Goal: Information Seeking & Learning: Check status

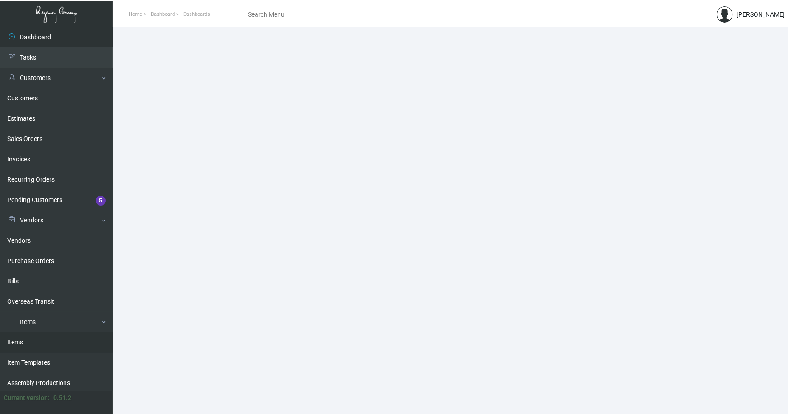
click at [14, 342] on link "Items" at bounding box center [56, 342] width 113 height 20
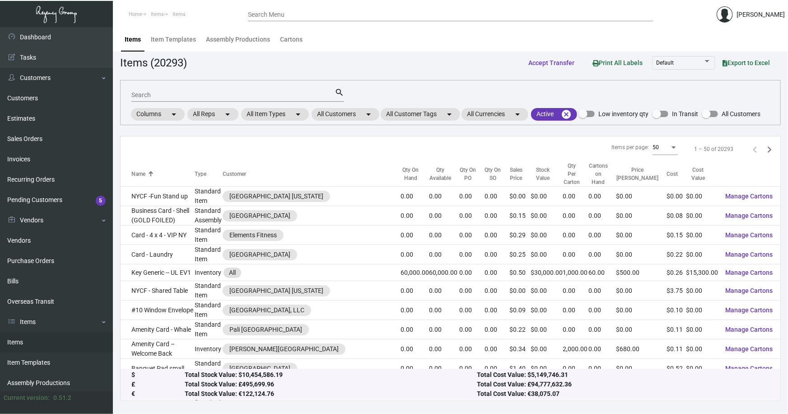
click at [175, 95] on input "Search" at bounding box center [232, 95] width 203 height 7
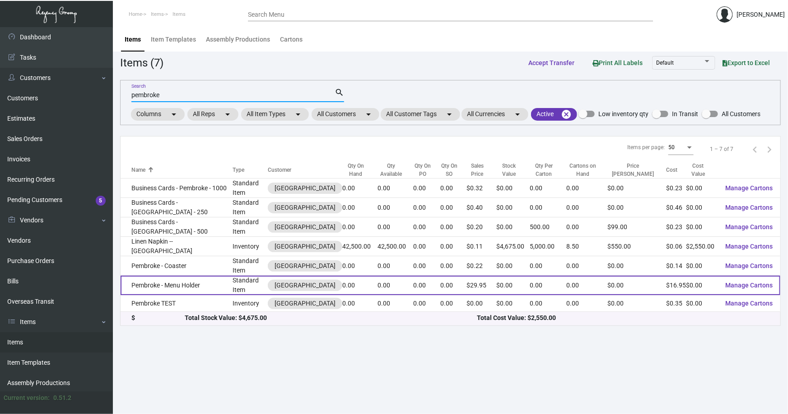
type input "pembroke"
click at [180, 285] on td "Pembroke - Menu Holder" at bounding box center [177, 285] width 112 height 19
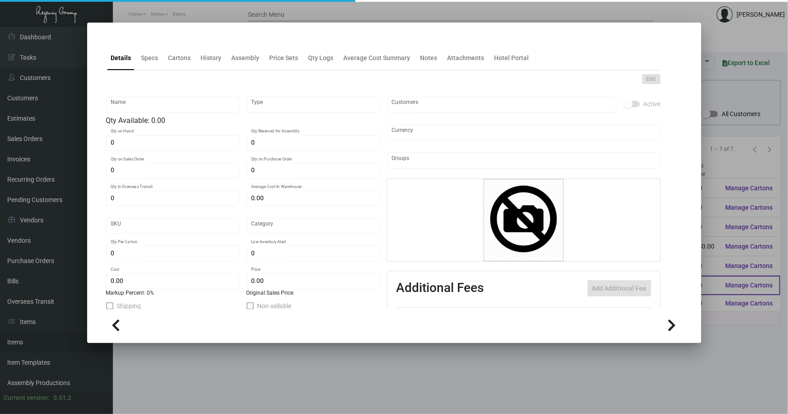
type input "Pembroke - Menu Holder"
type input "Standard Item"
type input "$ 0.00"
type input "Standard"
type input "$ 16.95"
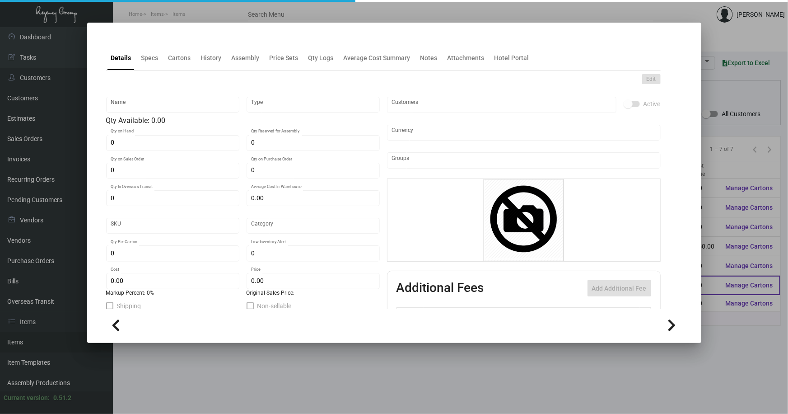
type input "$ 29.95"
checkbox input "true"
type input "United States Dollar $"
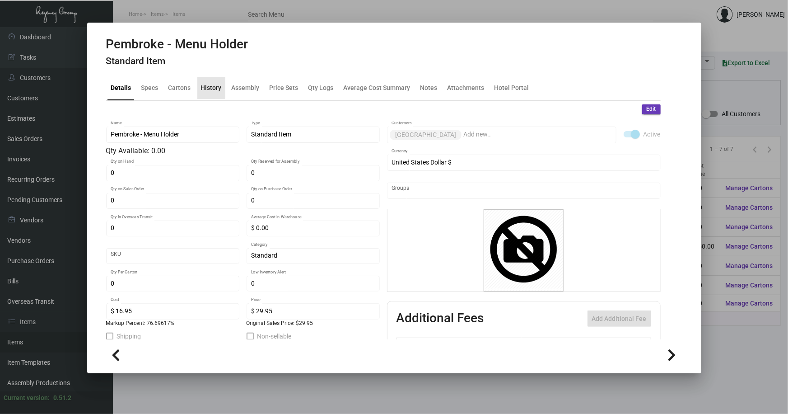
click at [206, 84] on div "History" at bounding box center [211, 87] width 21 height 9
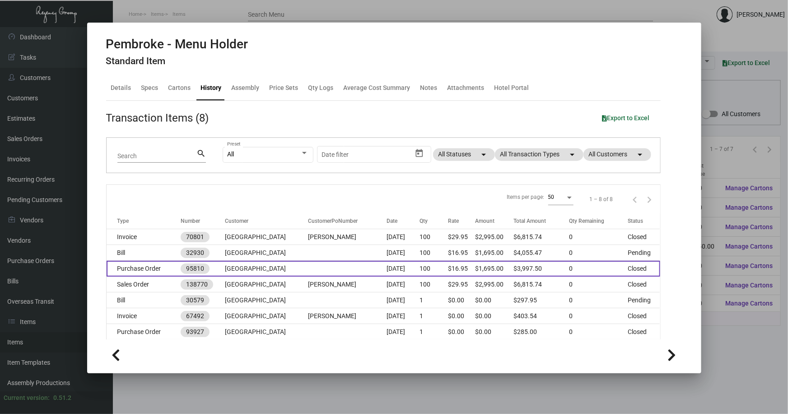
click at [282, 265] on td "[GEOGRAPHIC_DATA]" at bounding box center [266, 269] width 83 height 16
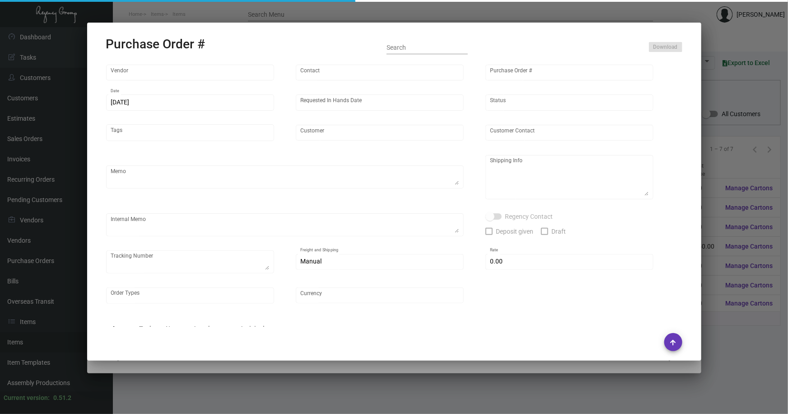
type input "Brandmuscle"
type input "[PERSON_NAME]"
type input "95810"
type input "[DATE]"
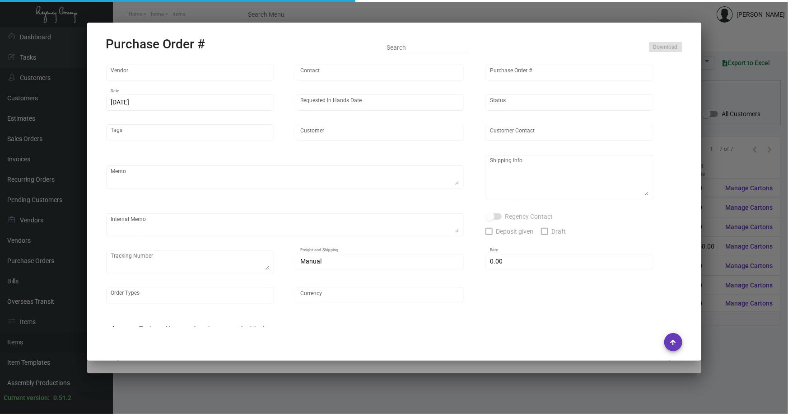
type input "[GEOGRAPHIC_DATA]"
type input "[PERSON_NAME]"
type textarea "Please process and produce ASAP. Previous orders are referenced below. BLIND Sh…"
type textarea "[PERSON_NAME][GEOGRAPHIC_DATA][PERSON_NAME] [STREET_ADDRESS][US_STATE][US_STATE]"
type input "$ 0.00"
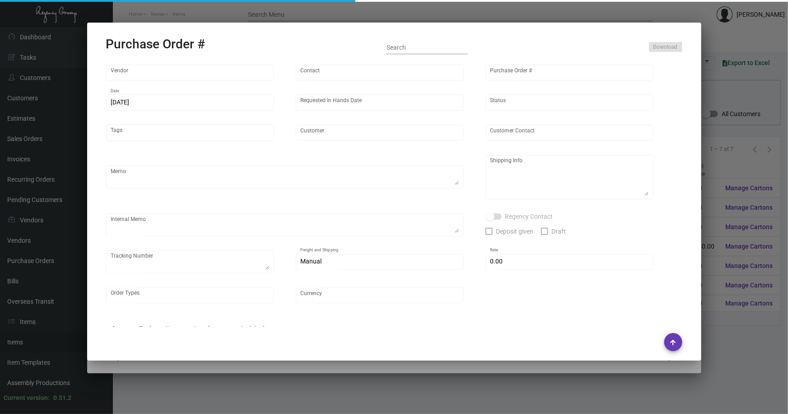
type input "United States Dollar $"
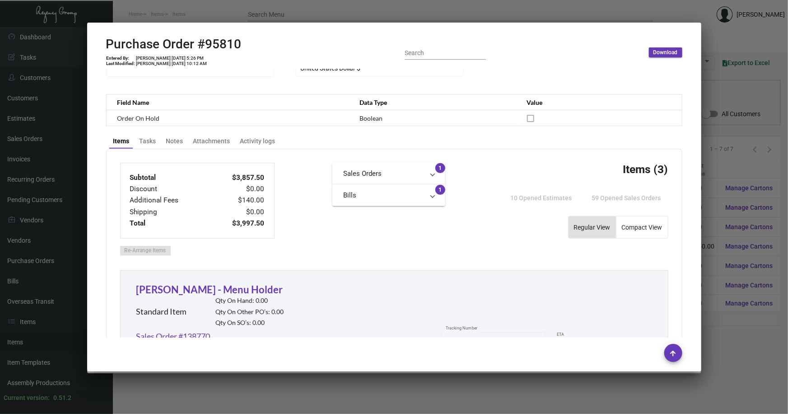
scroll to position [73, 0]
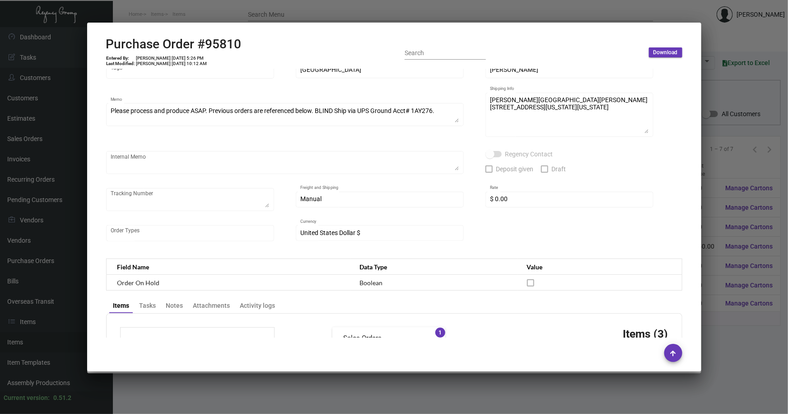
click at [738, 158] on div at bounding box center [394, 207] width 788 height 414
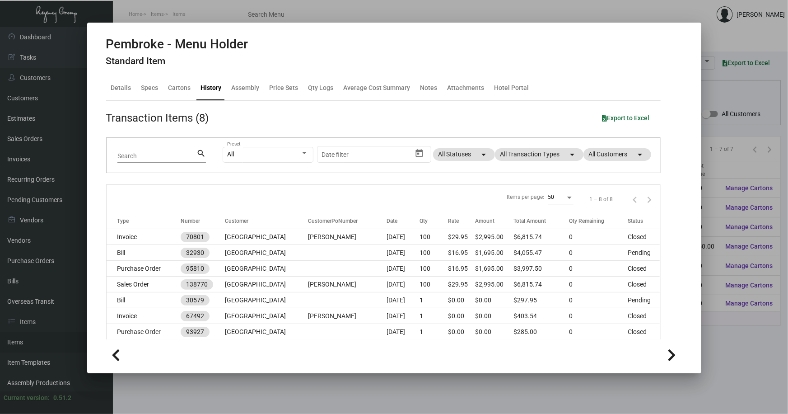
click at [727, 32] on div at bounding box center [394, 207] width 788 height 414
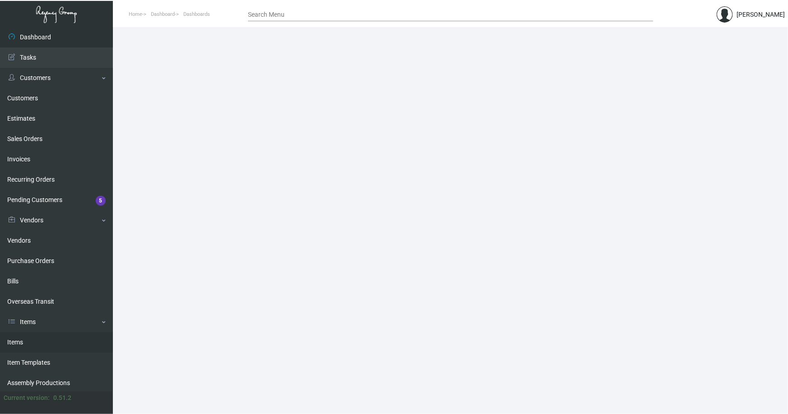
click at [14, 339] on link "Items" at bounding box center [56, 342] width 113 height 20
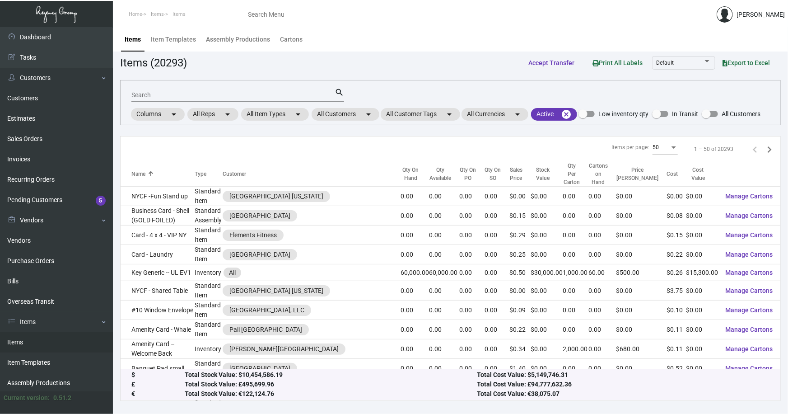
click at [231, 92] on input "Search" at bounding box center [232, 95] width 203 height 7
type input "archer key"
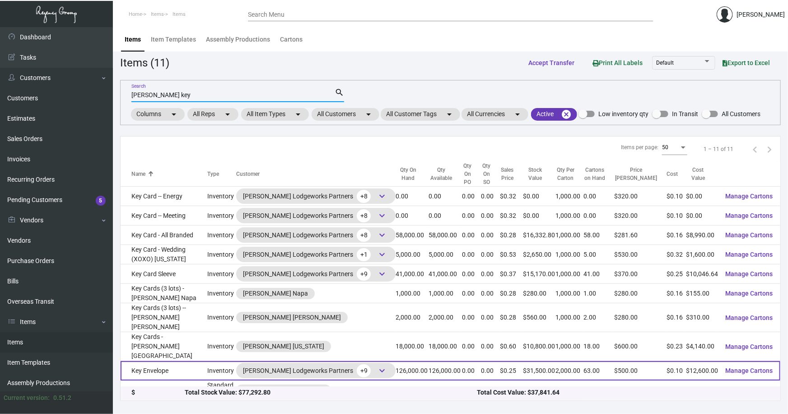
click at [178, 361] on td "Key Envelope" at bounding box center [164, 370] width 87 height 19
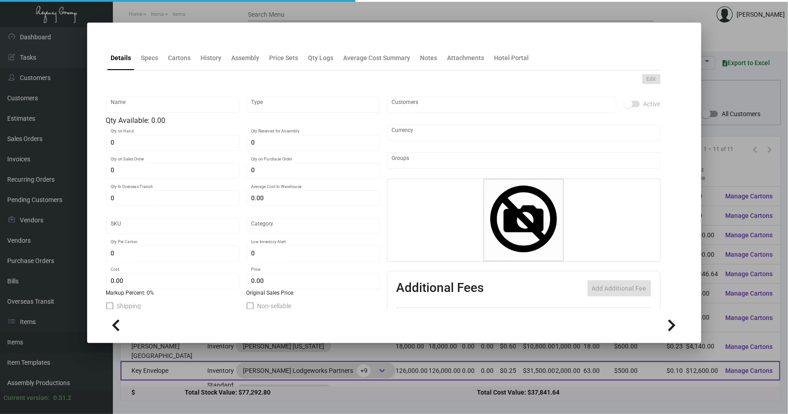
type input "Key Envelope"
type input "Inventory"
type input "126,000"
type input "$ 0.10"
type input "318"
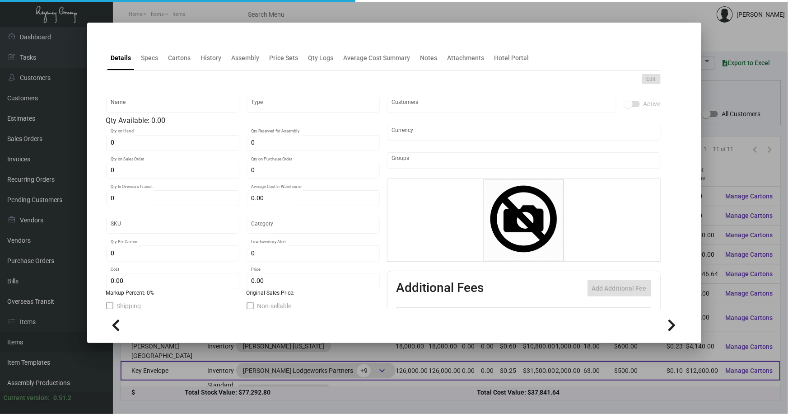
type input "Standard"
type input "2,000"
type input "40,000"
type input "$ 0.10"
type input "$ 0.25"
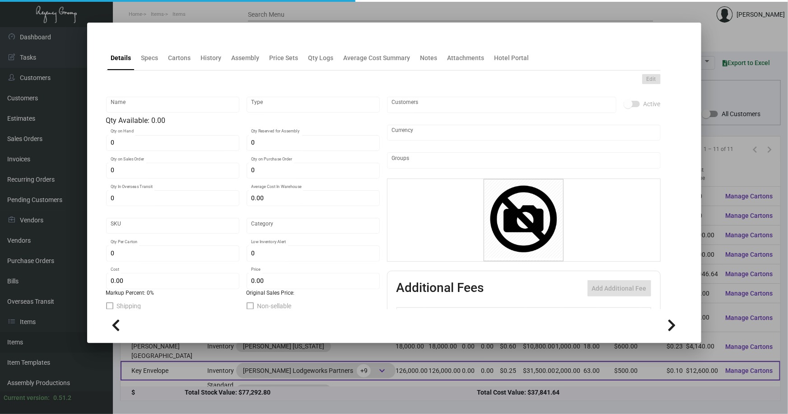
type textarea "Key Card Jacket: Citi Tube paper #96 cover stock, Black Foil for Archer wordmar…"
checkbox input "true"
type input "United States Dollar $"
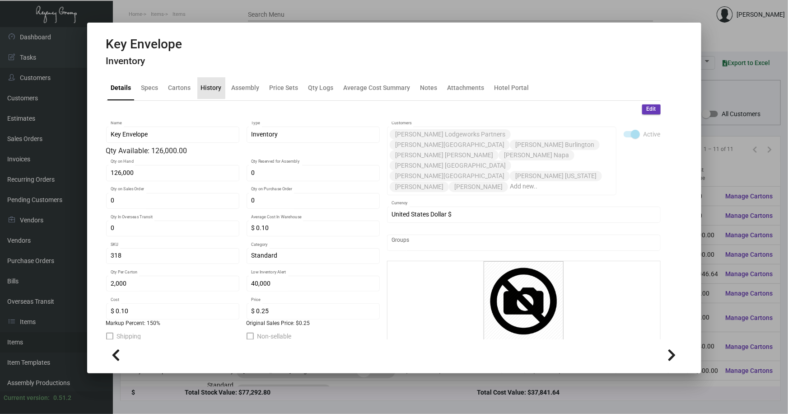
click at [211, 87] on div "History" at bounding box center [211, 87] width 21 height 9
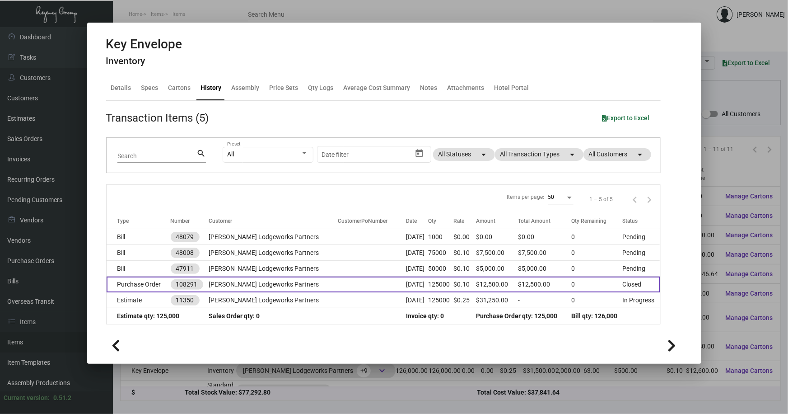
click at [342, 284] on td at bounding box center [372, 284] width 68 height 16
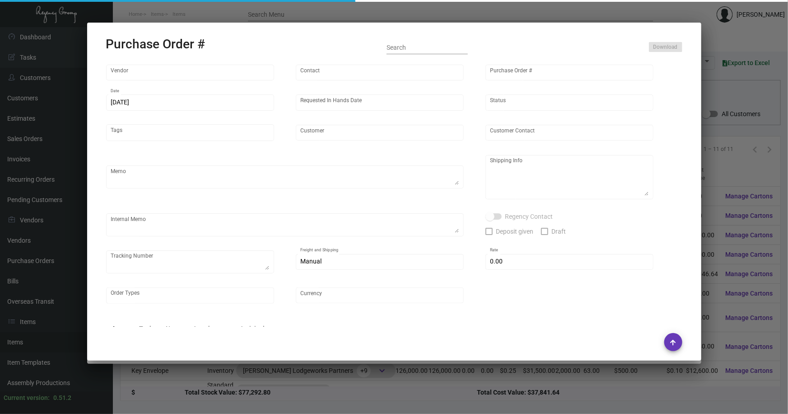
type input "Shanghai East Industrial Co., Ltd,"
type input "David Jiang"
type input "108291"
type input "11/11/2024"
type input "12/13/2024"
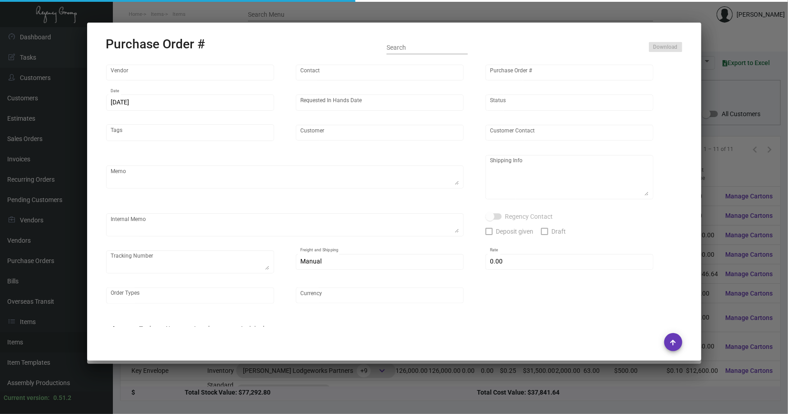
type input "Archer Lodgeworks Partners"
type textarea "Process after sample approval. 50K via air, 75K via boat, ship before CNY"
type textarea "Regency Group NJ - Alex Penate 22 Belgrove Dr. Kearny, NJ, 07032 US"
type textarea "12/20/24 - The physical sample has been approved for mass production. 1/16/25 -…"
checkbox input "true"
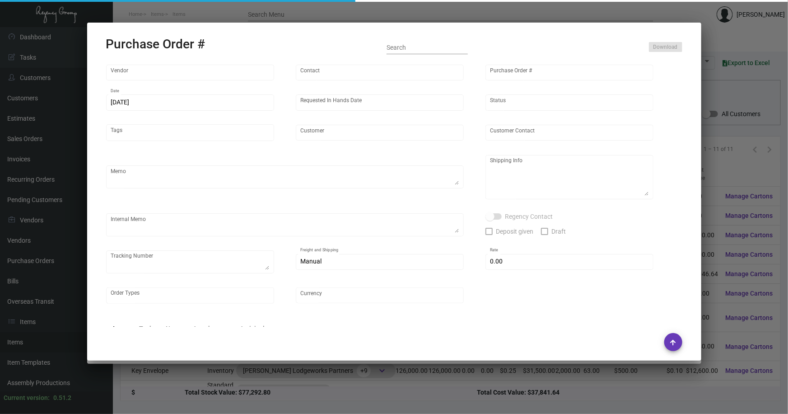
type input "$ 0.00"
type input "United States Dollar $"
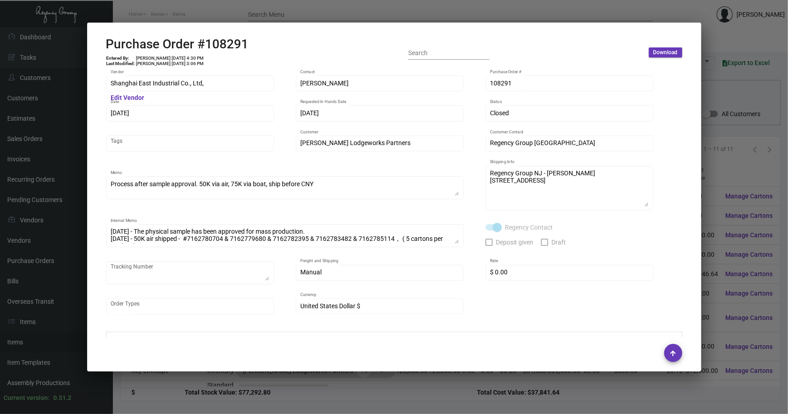
click at [435, 384] on div at bounding box center [394, 207] width 788 height 414
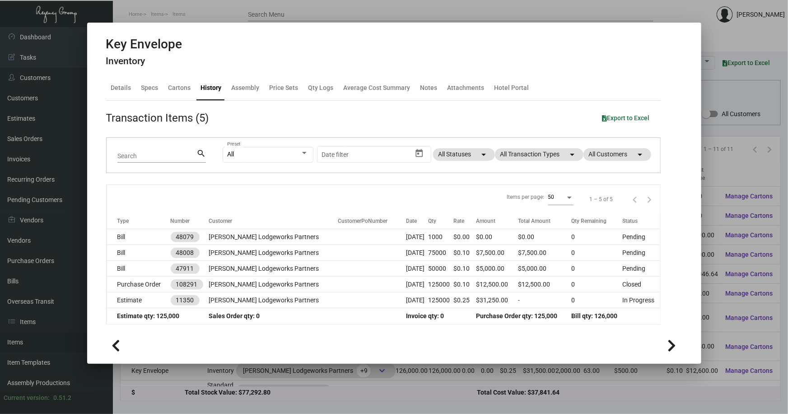
click at [725, 187] on div at bounding box center [394, 207] width 788 height 414
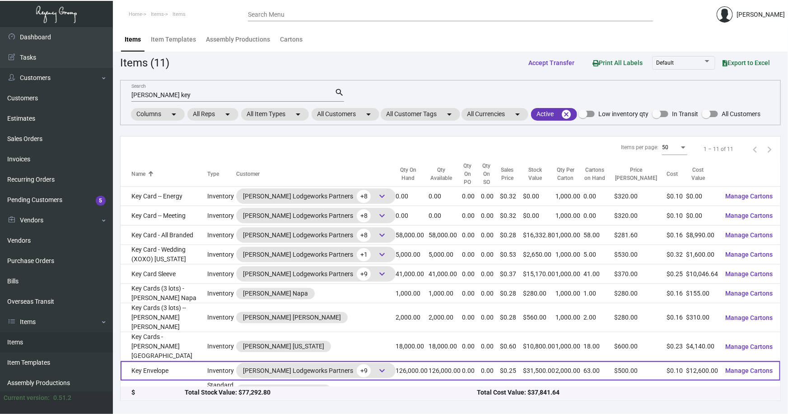
click at [148, 361] on td "Key Envelope" at bounding box center [164, 370] width 87 height 19
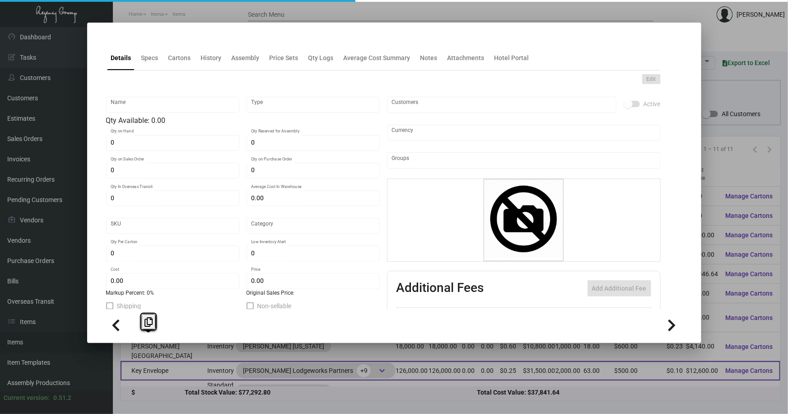
type input "Key Envelope"
type input "Inventory"
type input "126,000"
type input "$ 0.10"
type input "318"
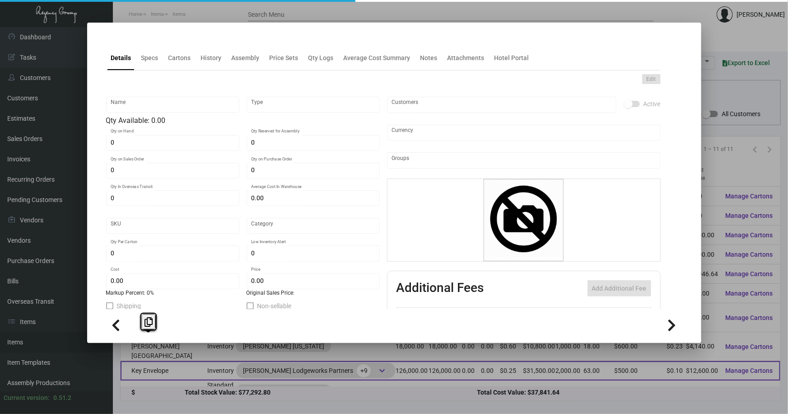
type input "Standard"
type input "2,000"
type input "40,000"
type input "$ 0.10"
type input "$ 0.25"
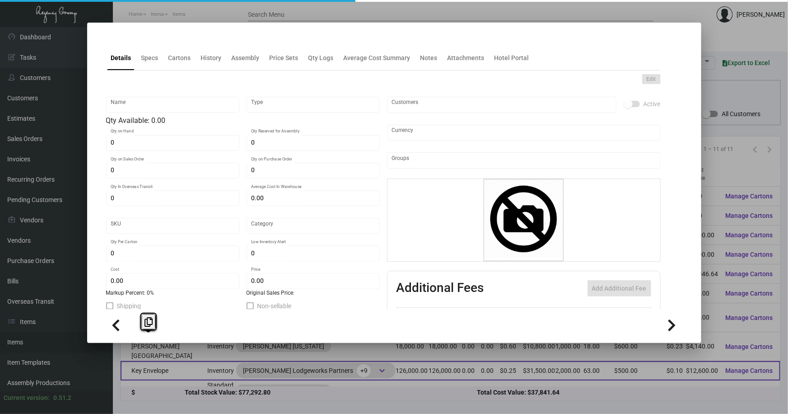
type textarea "Key Card Jacket: Citi Tube paper #96 cover stock, Black Foil for Archer wordmar…"
checkbox input "true"
type input "United States Dollar $"
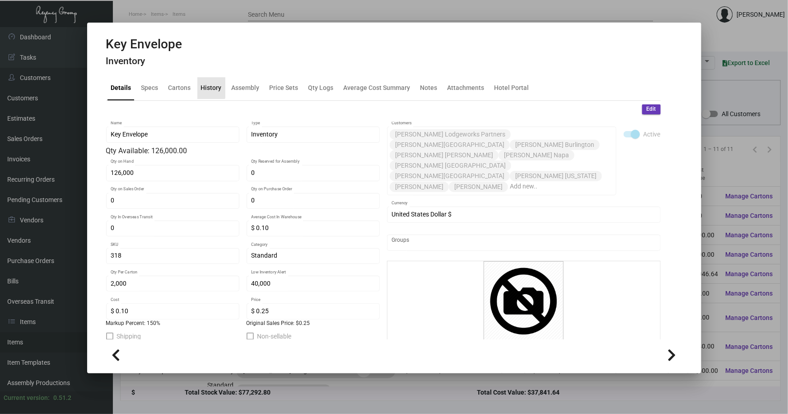
click at [209, 85] on div "History" at bounding box center [211, 87] width 21 height 9
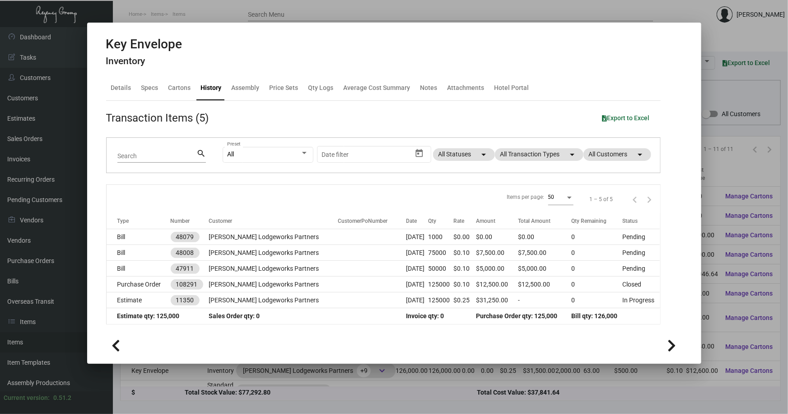
click at [718, 163] on div at bounding box center [394, 207] width 788 height 414
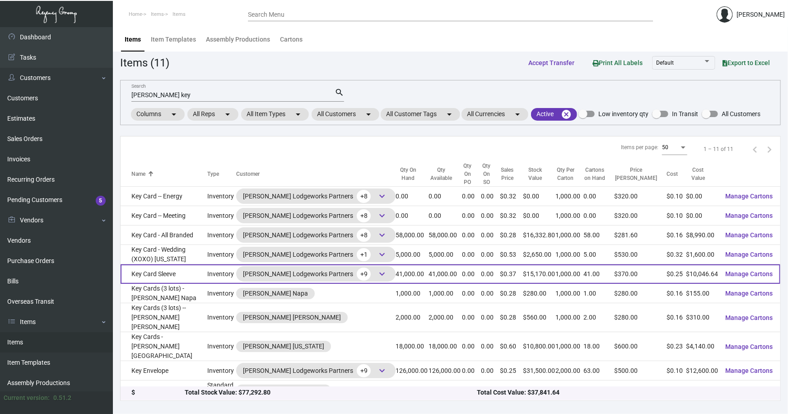
click at [155, 267] on td "Key Card Sleeve" at bounding box center [164, 273] width 87 height 19
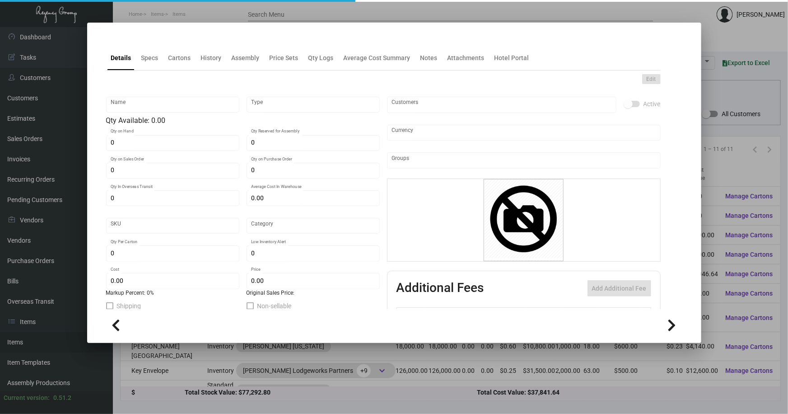
type input "Key Card Sleeve"
type input "Inventory"
type input "41,000"
type input "$ 0.24442"
type input "318"
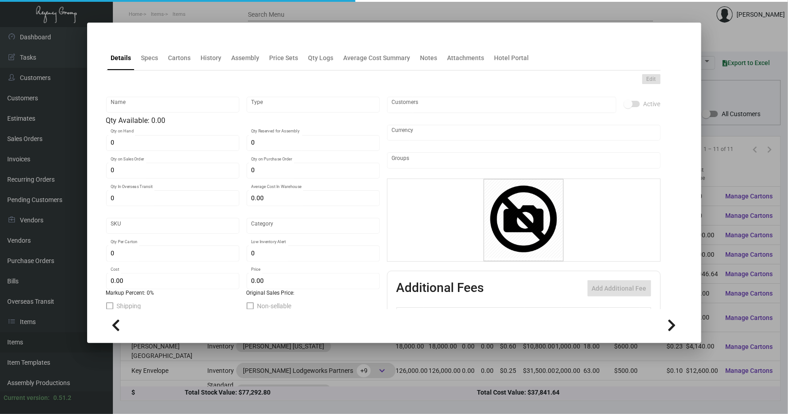
type input "Standard"
type input "1,000"
type input "40,000"
type input "$ 0.24504"
type input "$ 0.37"
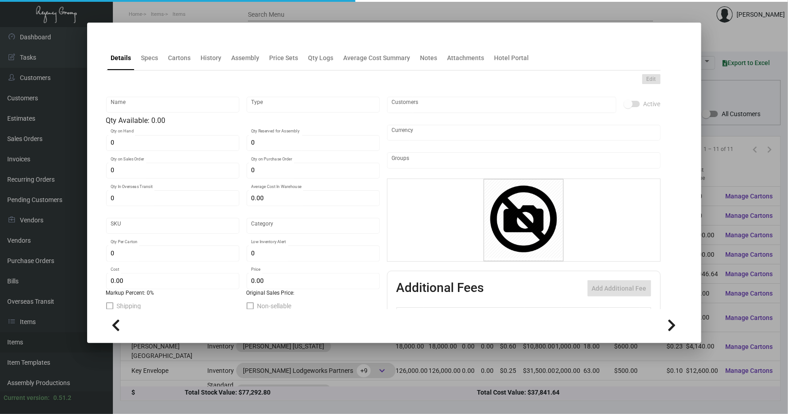
type textarea "Key Card Jacket: Citi Tube paper #96 cover stock, Black Foil for Archer wordmar…"
checkbox input "true"
type input "United States Dollar $"
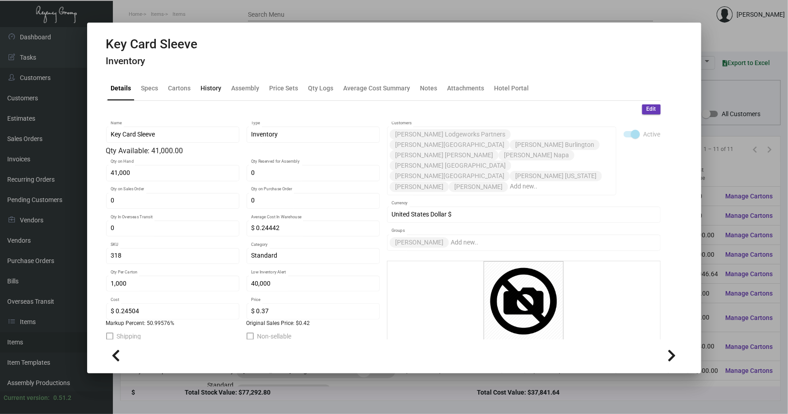
click at [204, 87] on div "History" at bounding box center [211, 87] width 21 height 9
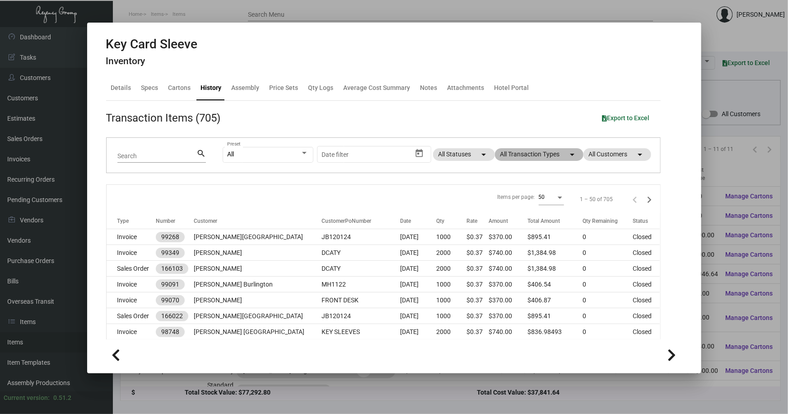
click at [531, 150] on mat-chip "All Transaction Types arrow_drop_down" at bounding box center [539, 154] width 89 height 13
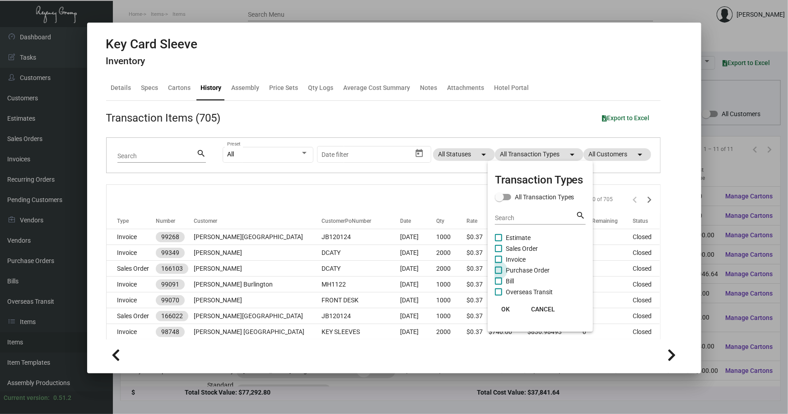
click at [524, 267] on span "Purchase Order" at bounding box center [528, 270] width 44 height 11
click at [499, 274] on input "Purchase Order" at bounding box center [498, 274] width 0 height 0
checkbox input "true"
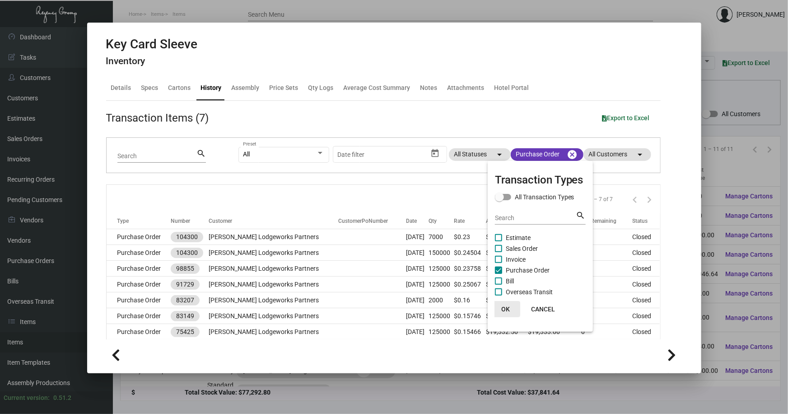
click at [506, 307] on span "OK" at bounding box center [505, 308] width 9 height 7
